Goal: Information Seeking & Learning: Check status

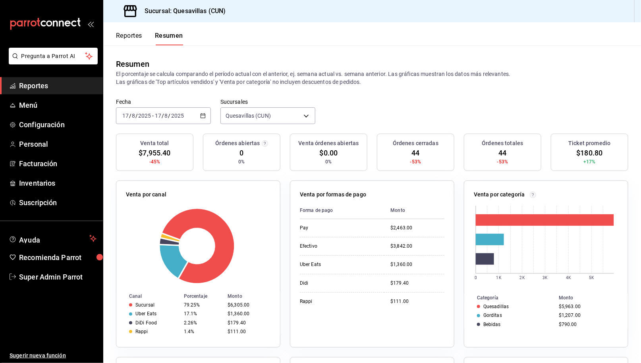
scroll to position [173, 0]
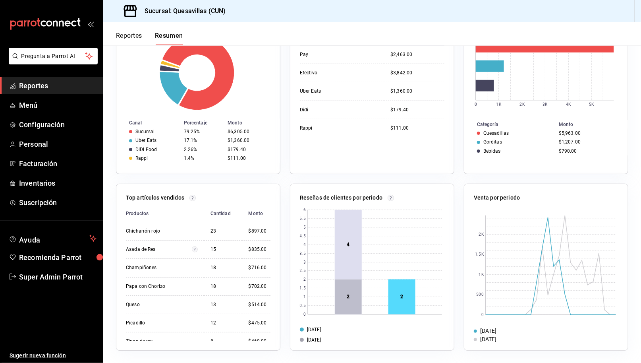
click at [46, 85] on span "Reportes" at bounding box center [57, 85] width 77 height 11
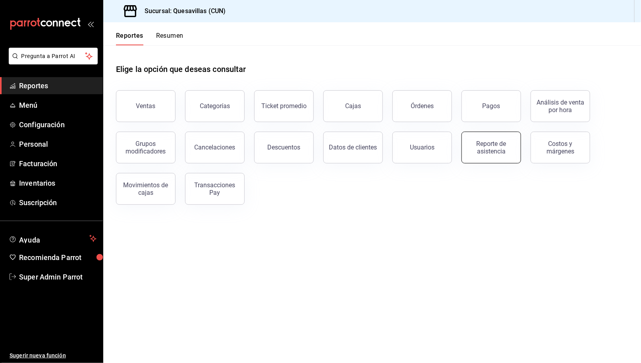
click at [499, 146] on div "Reporte de asistencia" at bounding box center [491, 147] width 49 height 15
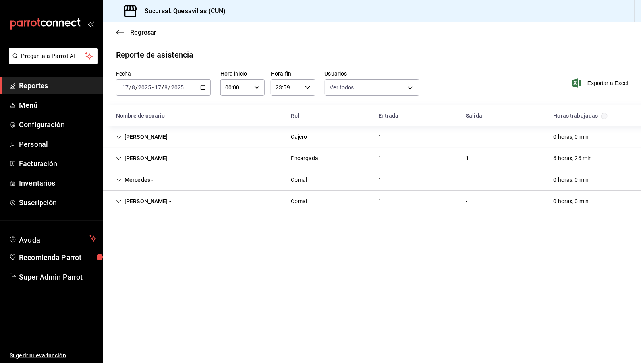
click at [538, 197] on div "[PERSON_NAME] 1 - 0 horas, 0 min" at bounding box center [372, 201] width 538 height 21
click at [524, 199] on div "[PERSON_NAME] 1 - 0 horas, 0 min" at bounding box center [372, 201] width 538 height 21
click at [472, 297] on main "Regresar Reporte de asistencia Fecha [DATE] [DATE] - [DATE] [DATE] Hora inicio …" at bounding box center [372, 192] width 538 height 340
